Goal: Find specific page/section: Find specific page/section

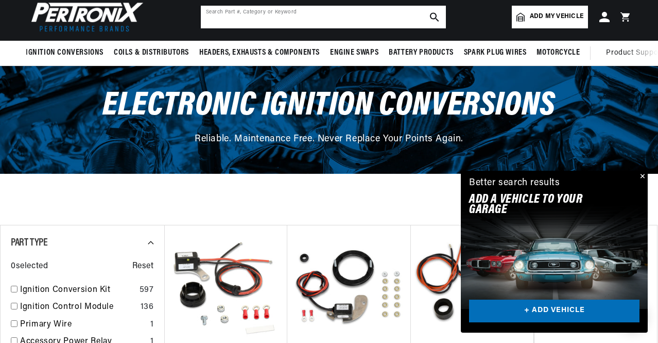
click at [253, 11] on input "text" at bounding box center [323, 17] width 245 height 23
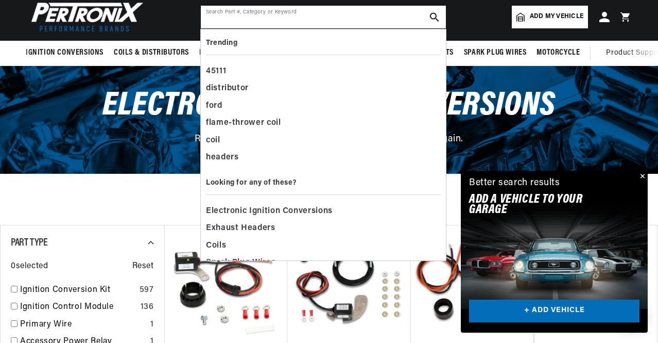
scroll to position [0, 566]
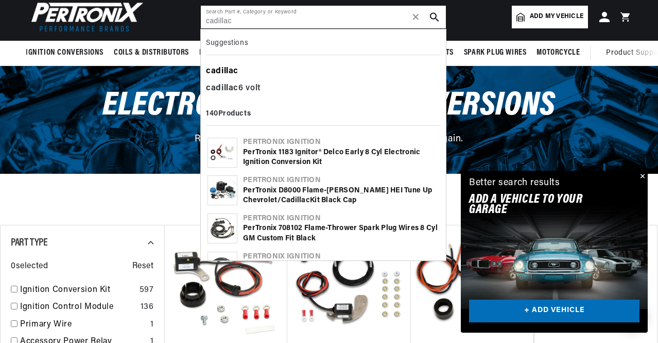
type input "cadillac"
click at [227, 70] on b "cadillac" at bounding box center [222, 71] width 32 height 8
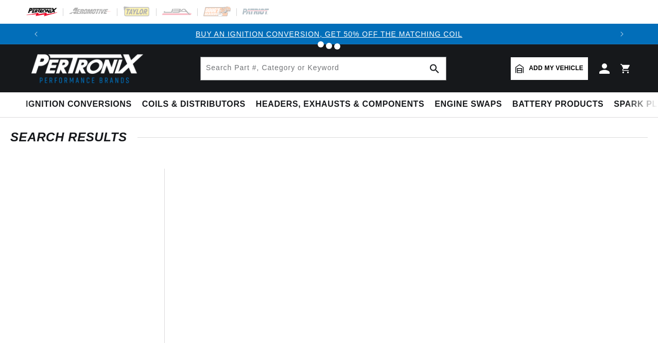
type input "cadillac"
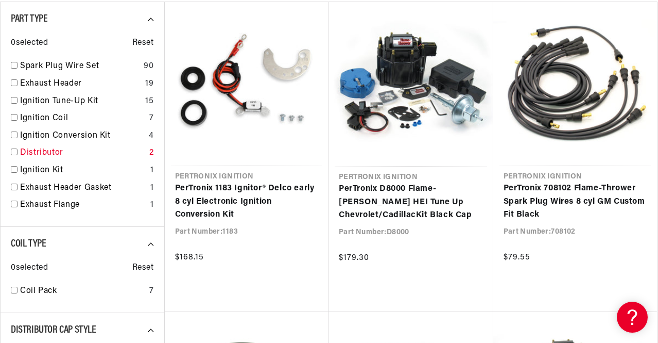
scroll to position [0, 1131]
click at [12, 152] on input "checkbox" at bounding box center [14, 151] width 7 height 7
checkbox input "true"
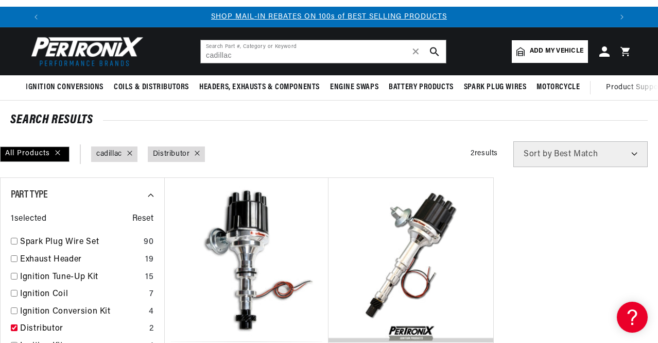
scroll to position [16, 0]
